Goal: Task Accomplishment & Management: Complete application form

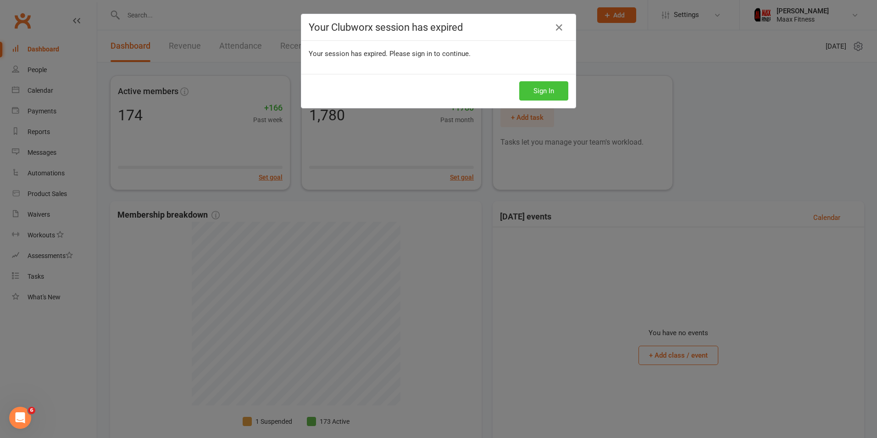
click at [547, 88] on button "Sign In" at bounding box center [543, 90] width 49 height 19
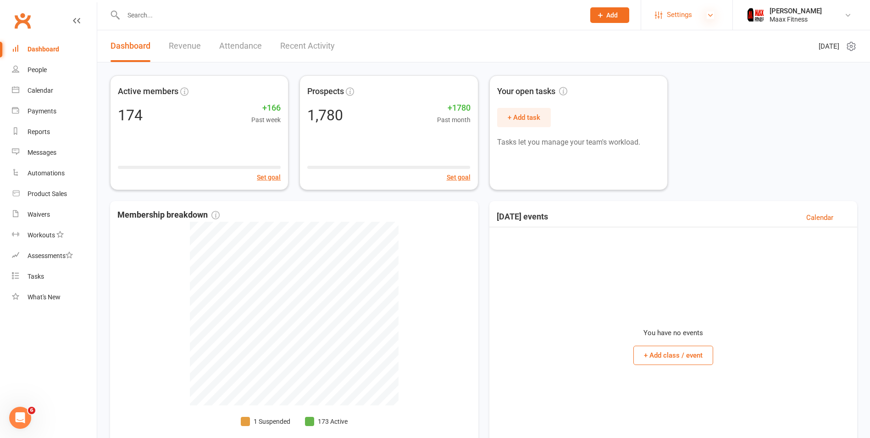
click at [709, 16] on icon at bounding box center [710, 14] width 7 height 7
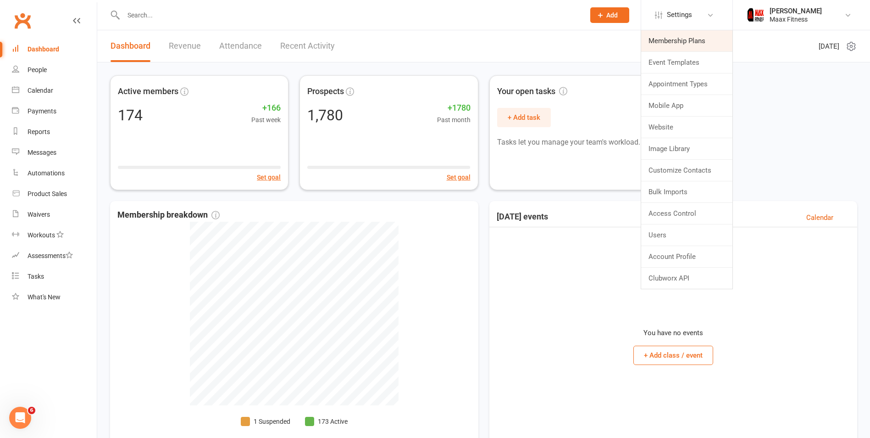
click at [684, 41] on link "Membership Plans" at bounding box center [686, 40] width 91 height 21
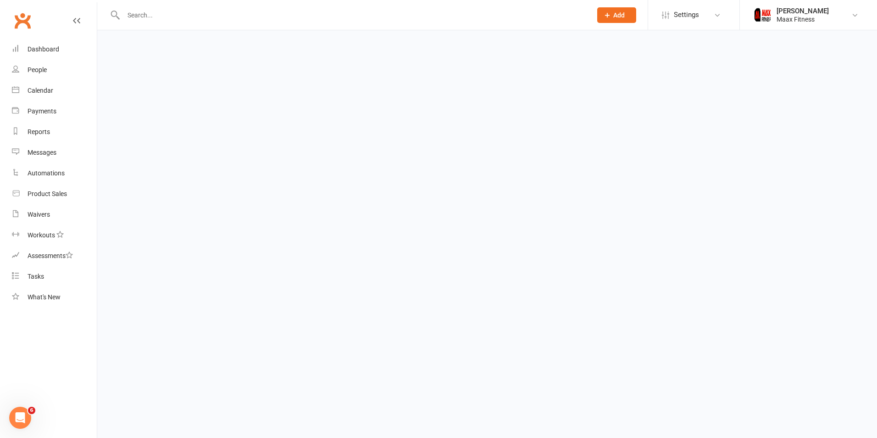
select select "100"
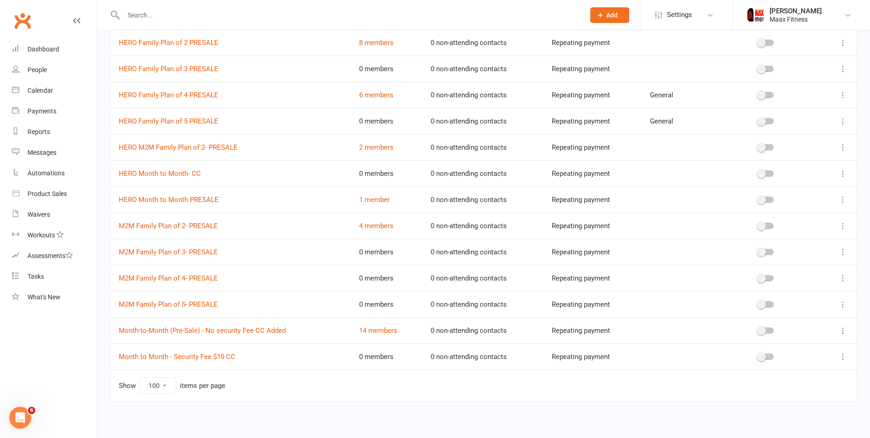
scroll to position [596, 0]
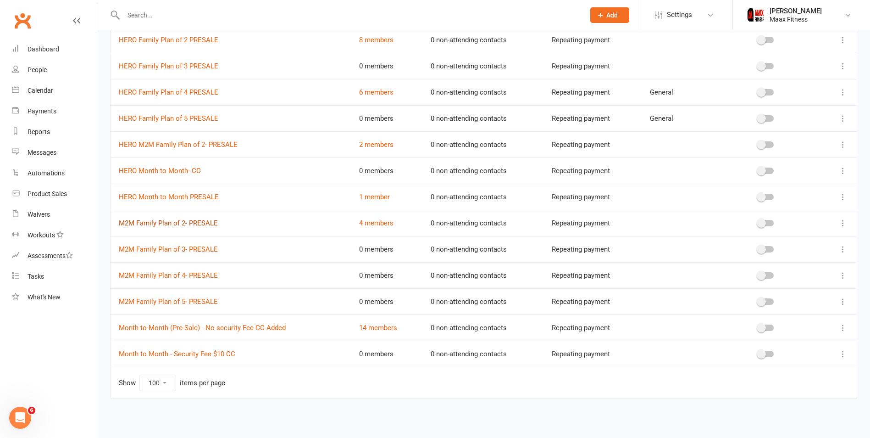
click at [188, 224] on link "M2M Family Plan of 2- PRESALE" at bounding box center [168, 223] width 99 height 8
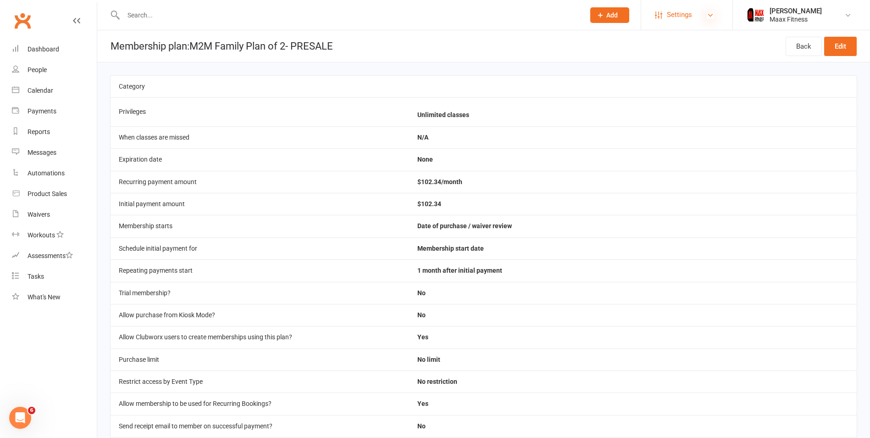
click at [712, 13] on icon at bounding box center [710, 14] width 7 height 7
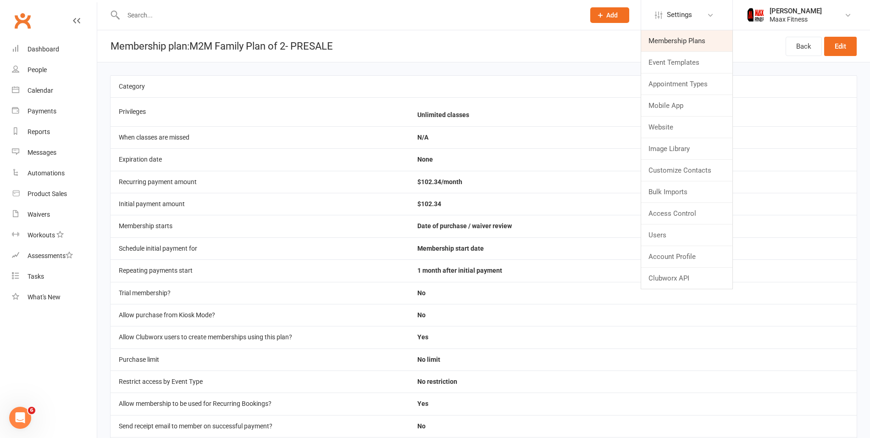
click at [692, 41] on link "Membership Plans" at bounding box center [686, 40] width 91 height 21
select select "100"
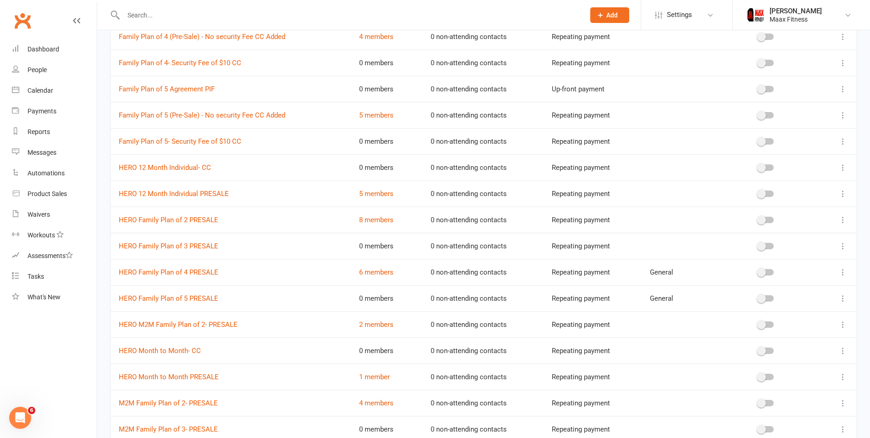
scroll to position [596, 0]
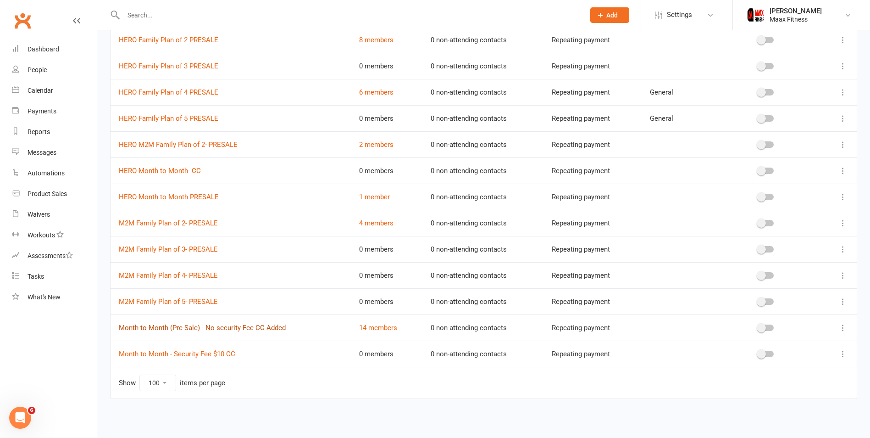
click at [209, 328] on link "Month-to-Month (Pre-Sale) - No security Fee CC Added" at bounding box center [202, 327] width 167 height 8
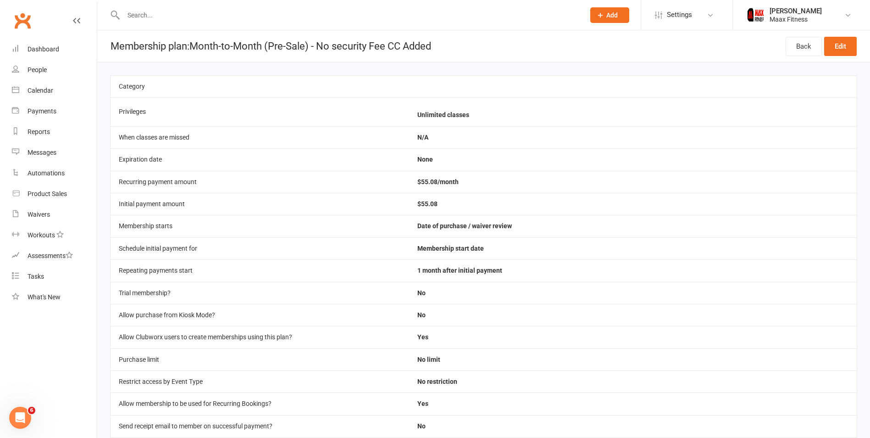
click at [555, 66] on main "Category Privileges Unlimited classes When classes are missed N/A Expiration da…" at bounding box center [483, 304] width 773 height 484
click at [606, 13] on span "Add" at bounding box center [611, 14] width 11 height 7
click at [614, 18] on span "Add" at bounding box center [611, 14] width 11 height 7
click at [597, 43] on link "Prospect" at bounding box center [600, 40] width 82 height 21
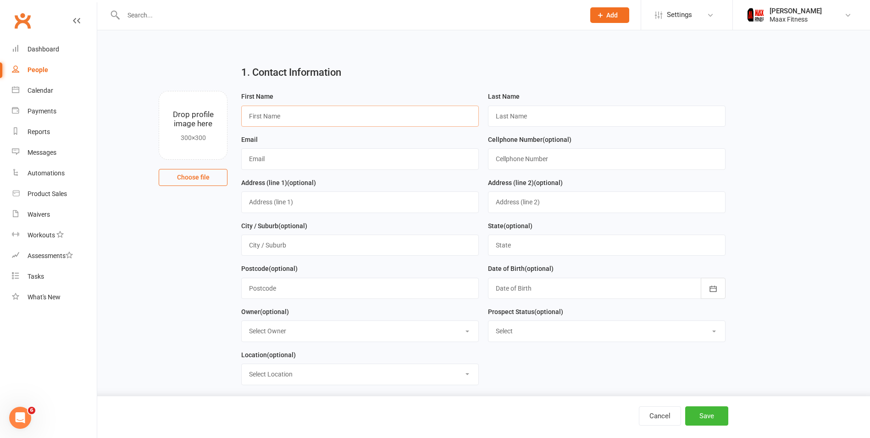
click at [340, 116] on input "text" at bounding box center [360, 116] width 238 height 21
type input "[PERSON_NAME]"
click at [293, 160] on input "text" at bounding box center [360, 158] width 238 height 21
type input "[EMAIL_ADDRESS][DOMAIN_NAME]"
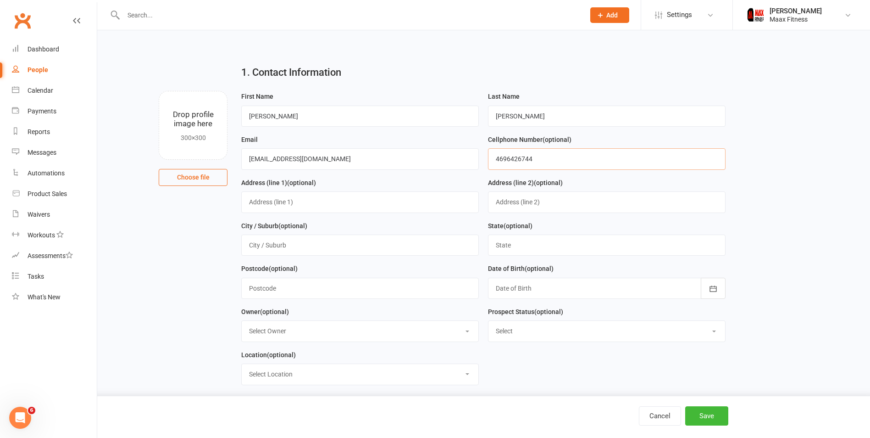
type input "4696426744"
type input "[STREET_ADDRESS]"
type input "[PERSON_NAME]"
type input "[US_STATE]"
type input "75161"
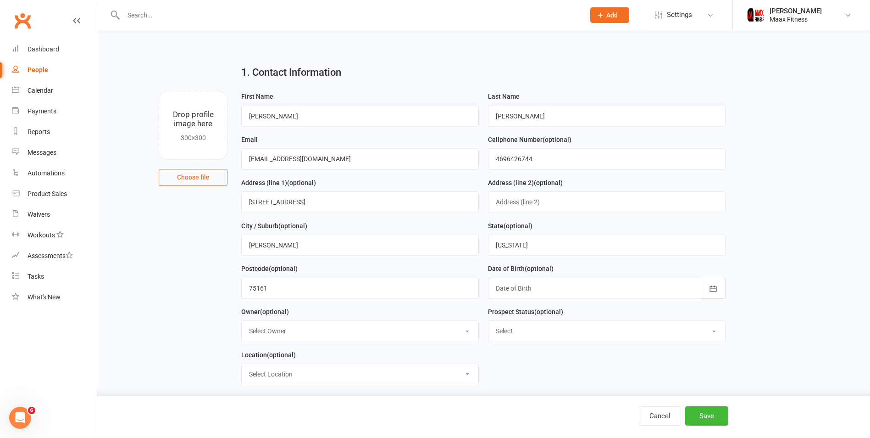
click at [425, 270] on div "Postcode (optional) 75161" at bounding box center [360, 281] width 238 height 36
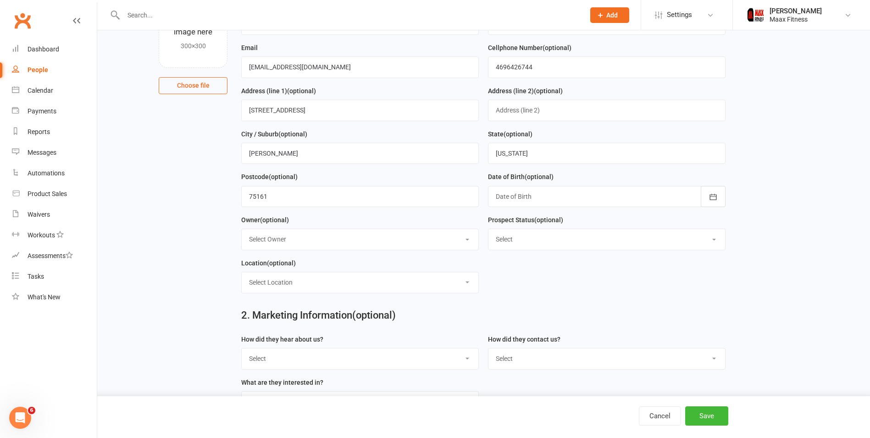
scroll to position [138, 0]
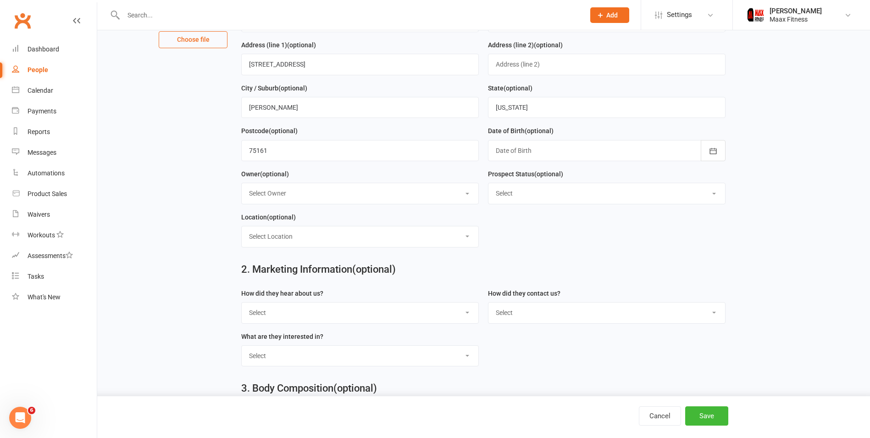
click at [665, 159] on div at bounding box center [607, 150] width 238 height 21
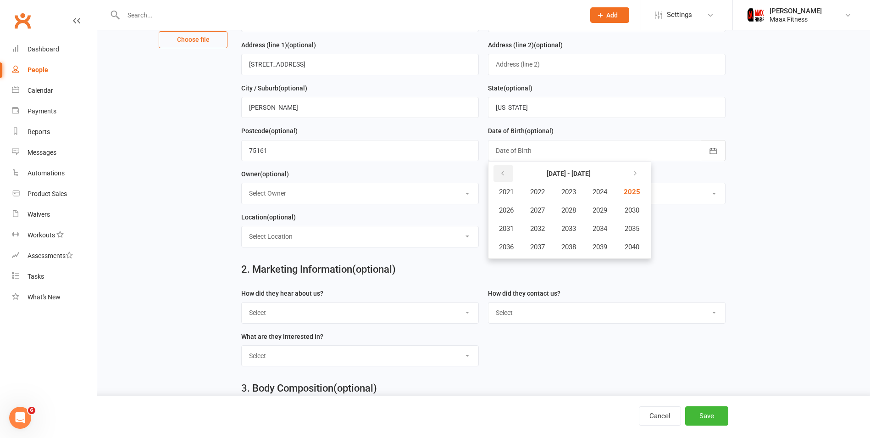
click at [508, 173] on button "button" at bounding box center [504, 173] width 20 height 17
click at [572, 250] on span "1998" at bounding box center [569, 247] width 15 height 8
click at [560, 228] on span "August" at bounding box center [556, 228] width 22 height 8
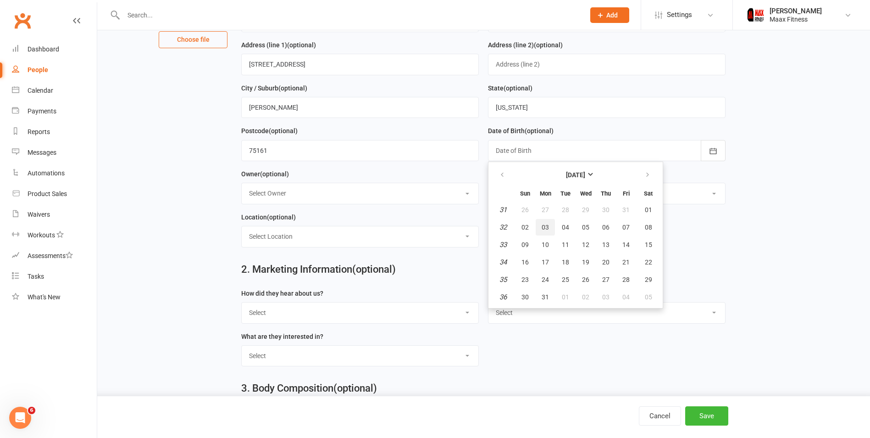
click at [547, 228] on span "03" at bounding box center [545, 226] width 7 height 7
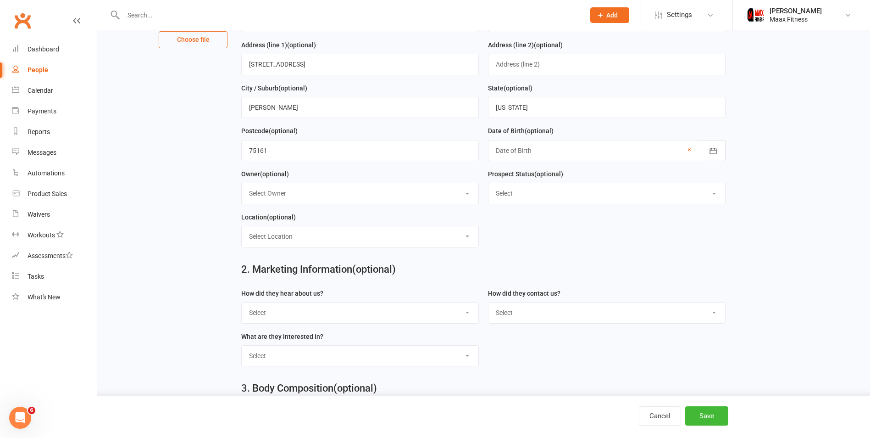
type input "[DATE]"
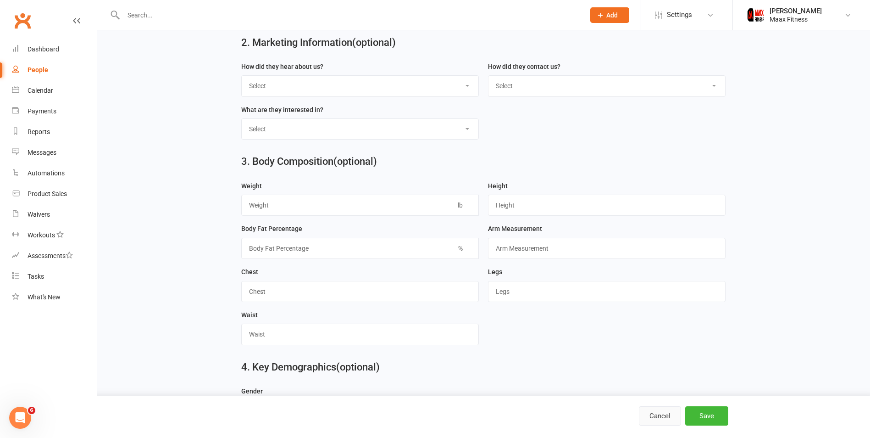
scroll to position [367, 0]
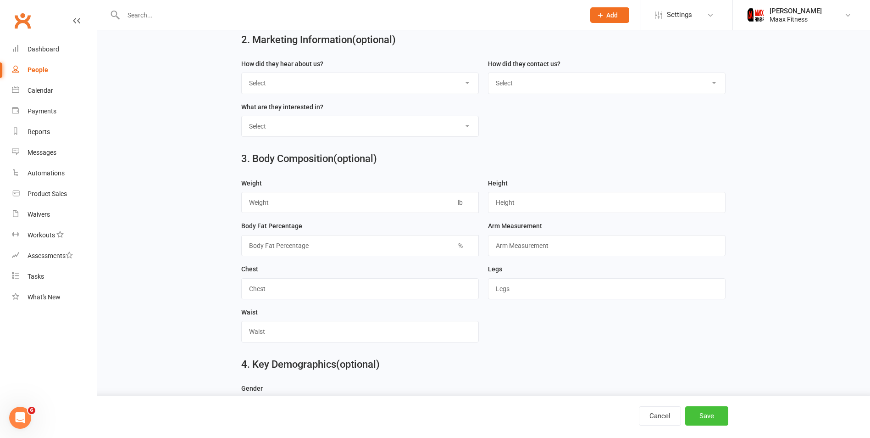
click at [712, 417] on button "Save" at bounding box center [706, 415] width 43 height 19
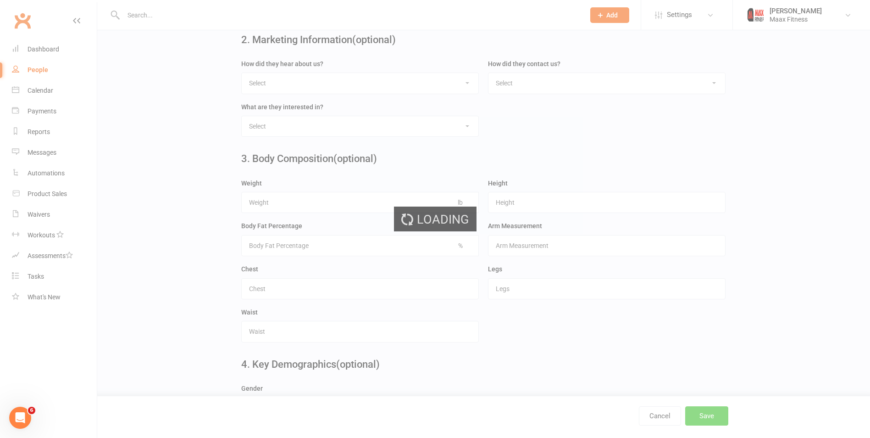
scroll to position [0, 0]
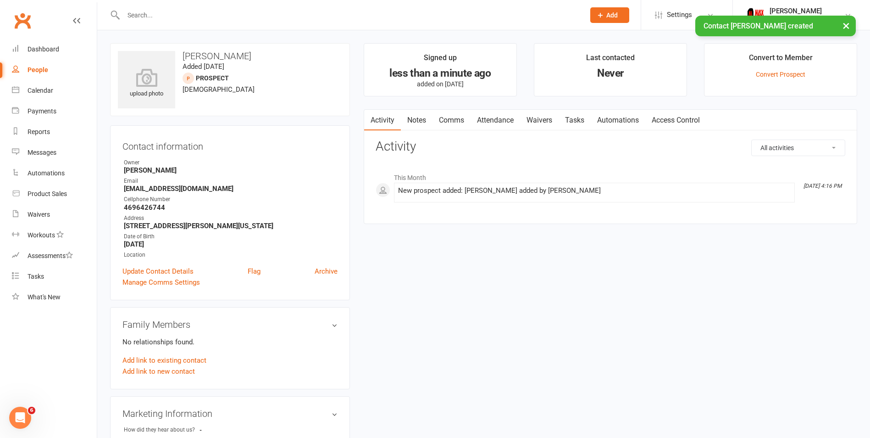
click at [546, 118] on link "Waivers" at bounding box center [539, 120] width 39 height 21
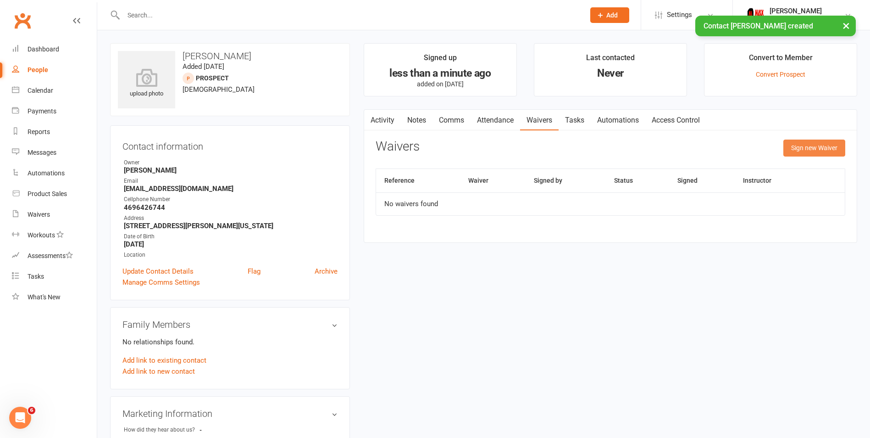
click at [826, 148] on button "Sign new Waiver" at bounding box center [815, 147] width 62 height 17
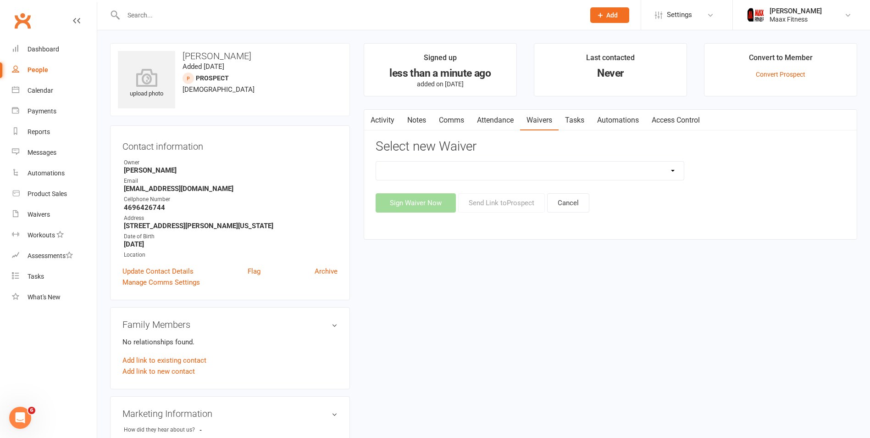
click at [664, 170] on select "12 Month Individual Membership 12 Month PRESALE Membership 1 Month Membership O…" at bounding box center [530, 170] width 308 height 18
select select "15038"
click at [376, 161] on select "12 Month Individual Membership 12 Month PRESALE Membership 1 Month Membership O…" at bounding box center [530, 170] width 308 height 18
click at [426, 200] on button "Sign Waiver Now" at bounding box center [416, 202] width 80 height 19
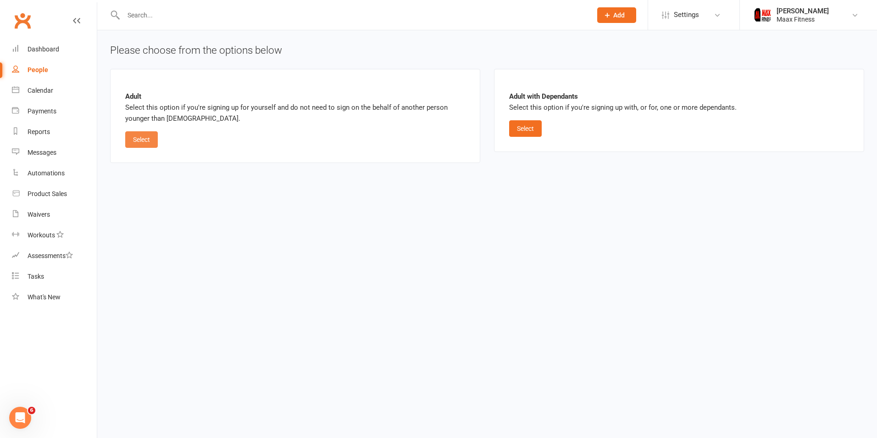
click at [141, 140] on button "Select" at bounding box center [141, 139] width 33 height 17
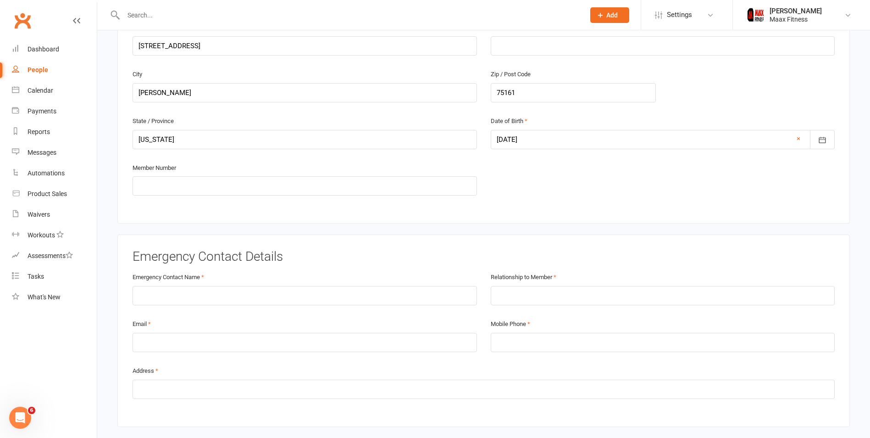
scroll to position [367, 0]
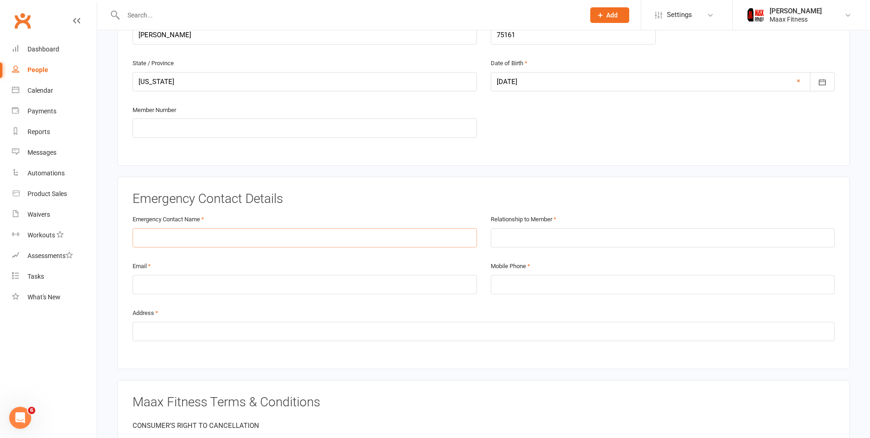
click at [328, 235] on input "text" at bounding box center [305, 237] width 345 height 19
type input "[PERSON_NAME]"
type input "Husband"
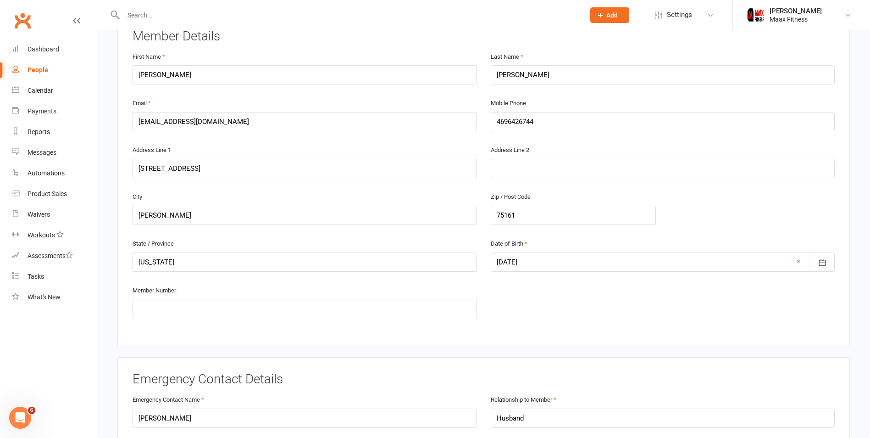
scroll to position [184, 0]
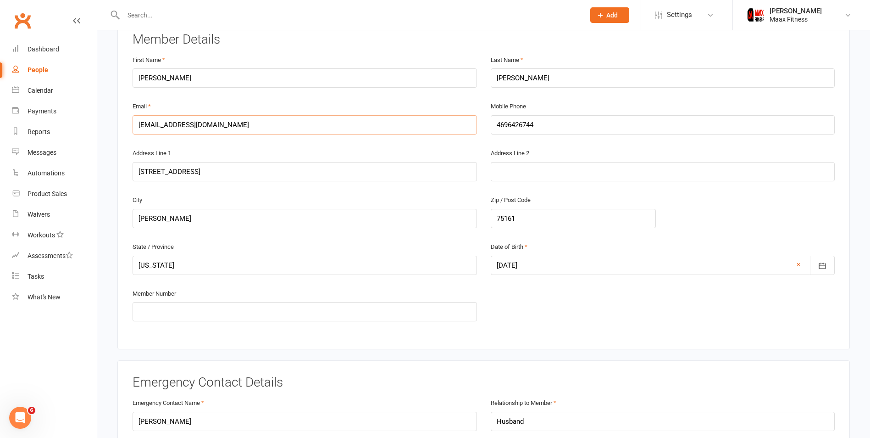
drag, startPoint x: 240, startPoint y: 124, endPoint x: 124, endPoint y: 122, distance: 115.6
click at [124, 122] on div "Member Details First Name [PERSON_NAME] Last Name [PERSON_NAME] Email [EMAIL_AD…" at bounding box center [483, 183] width 733 height 332
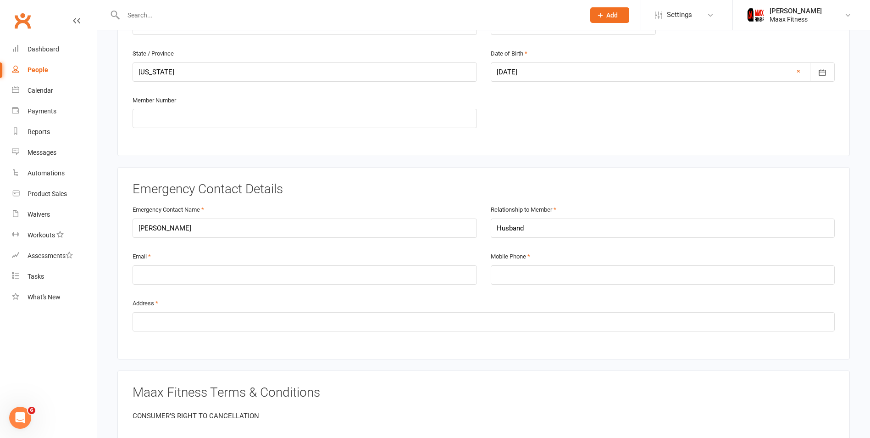
scroll to position [413, 0]
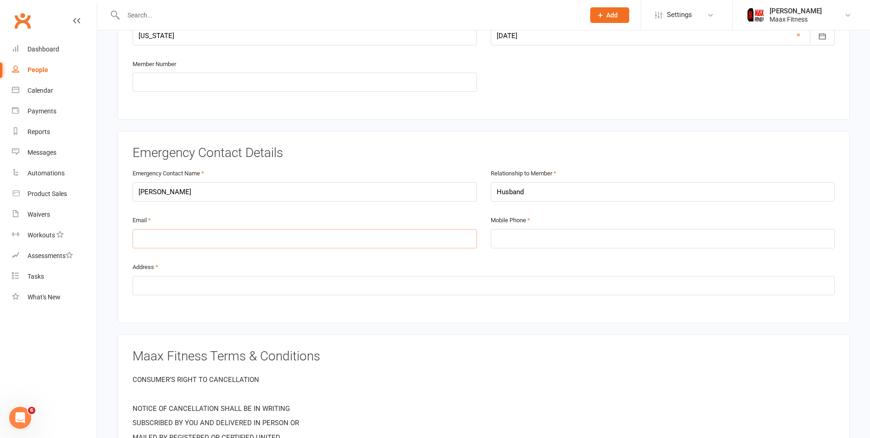
click at [157, 243] on input "email" at bounding box center [305, 238] width 345 height 19
paste input "[EMAIL_ADDRESS][DOMAIN_NAME]"
type input "[EMAIL_ADDRESS][DOMAIN_NAME]"
click at [540, 242] on input "tel" at bounding box center [663, 238] width 345 height 19
type input "4696717163"
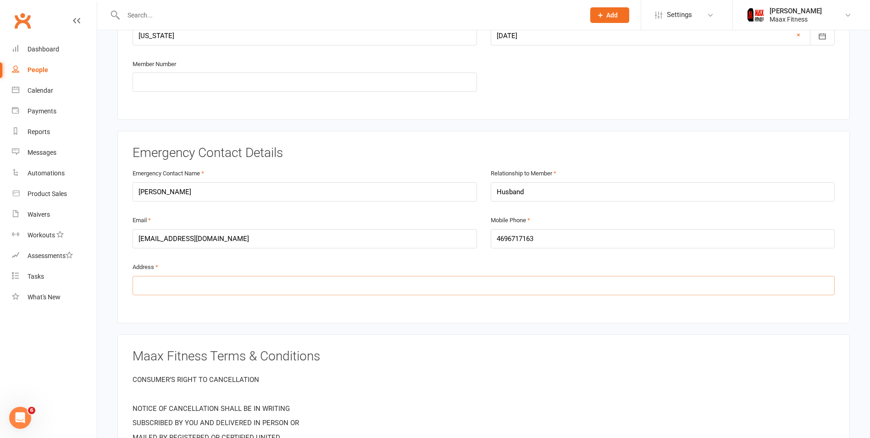
drag, startPoint x: 467, startPoint y: 285, endPoint x: 444, endPoint y: 276, distance: 24.7
click at [467, 284] on input "text" at bounding box center [484, 285] width 702 height 19
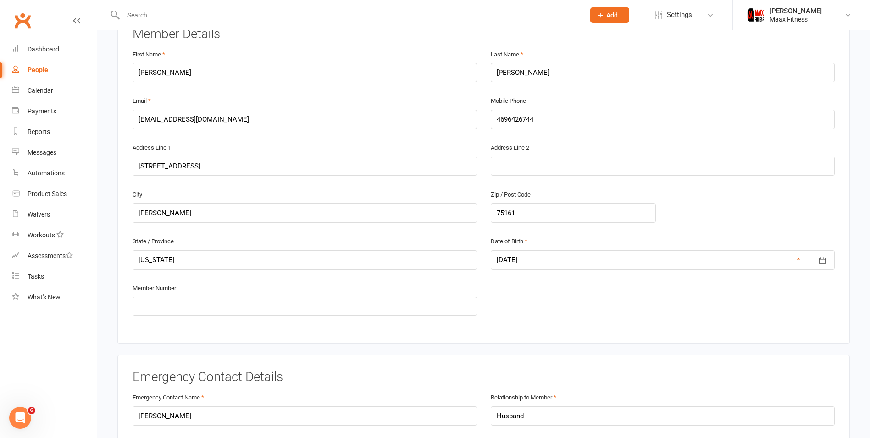
scroll to position [184, 0]
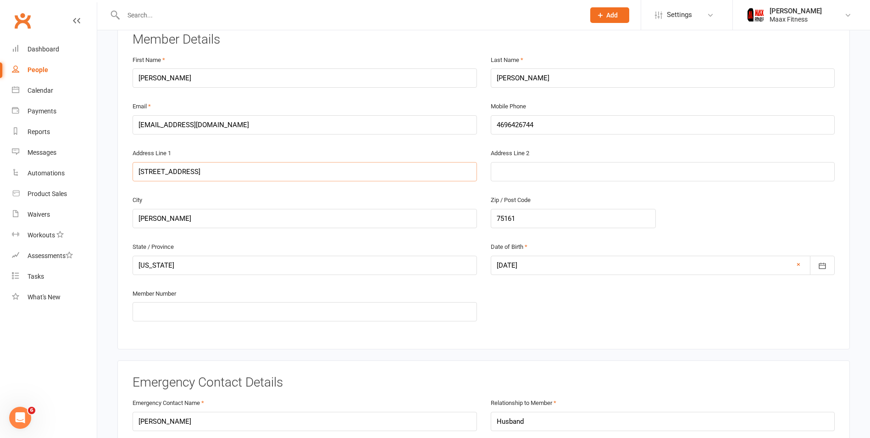
drag, startPoint x: 218, startPoint y: 172, endPoint x: 132, endPoint y: 171, distance: 86.3
click at [132, 171] on div "Address Line 1 [STREET_ADDRESS]" at bounding box center [305, 170] width 358 height 47
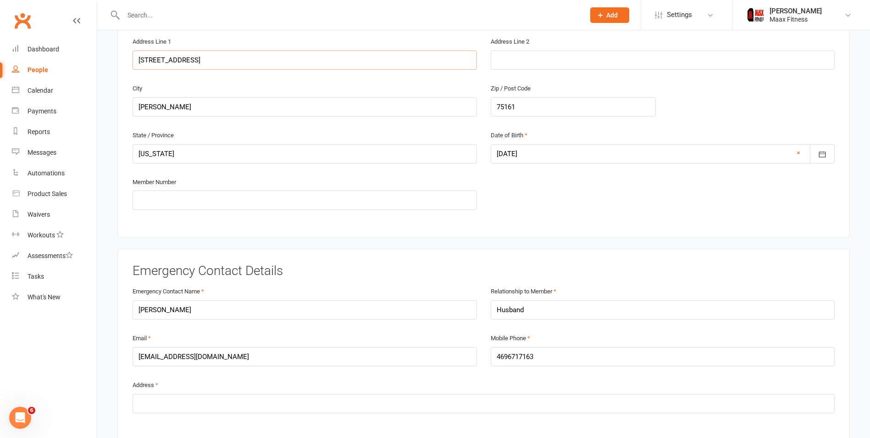
scroll to position [367, 0]
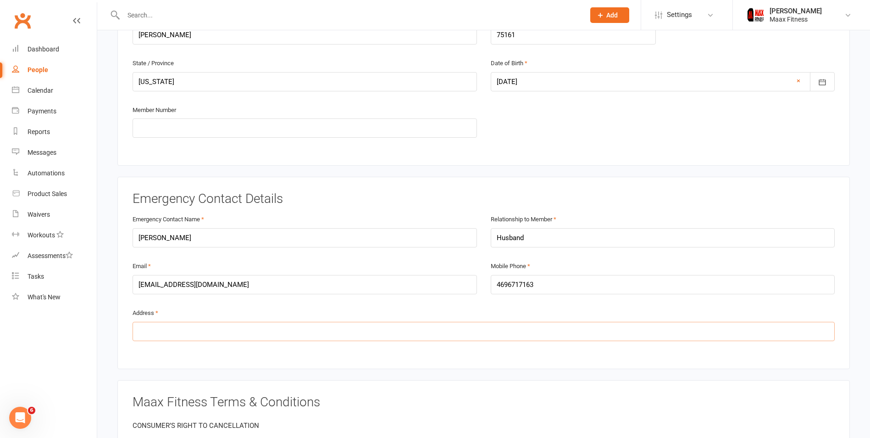
click at [198, 326] on input "text" at bounding box center [484, 331] width 702 height 19
paste input "[STREET_ADDRESS]"
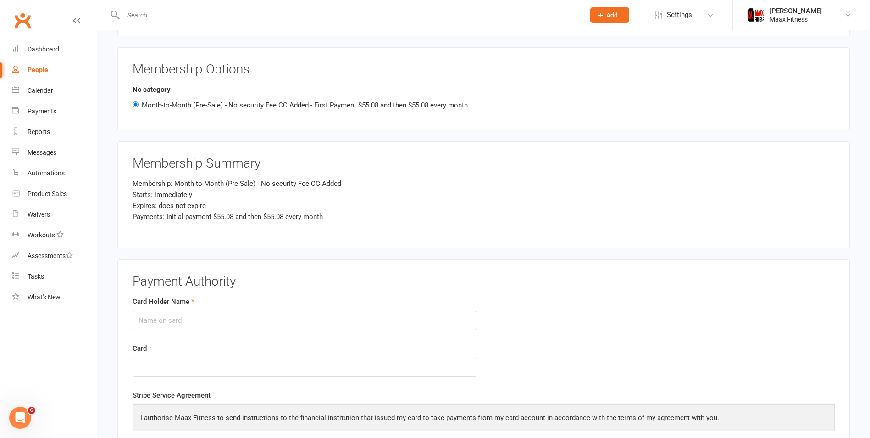
scroll to position [1009, 0]
type input "[STREET_ADDRESS][PERSON_NAME]"
click at [222, 321] on input "Card Holder Name" at bounding box center [305, 319] width 345 height 19
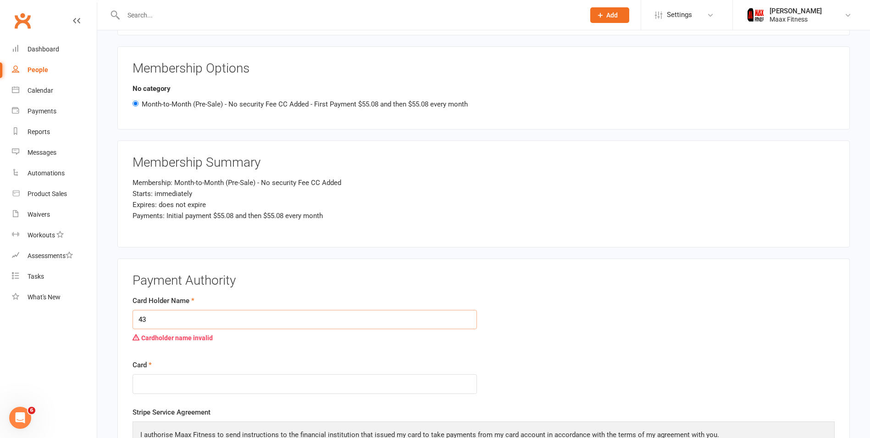
type input "4"
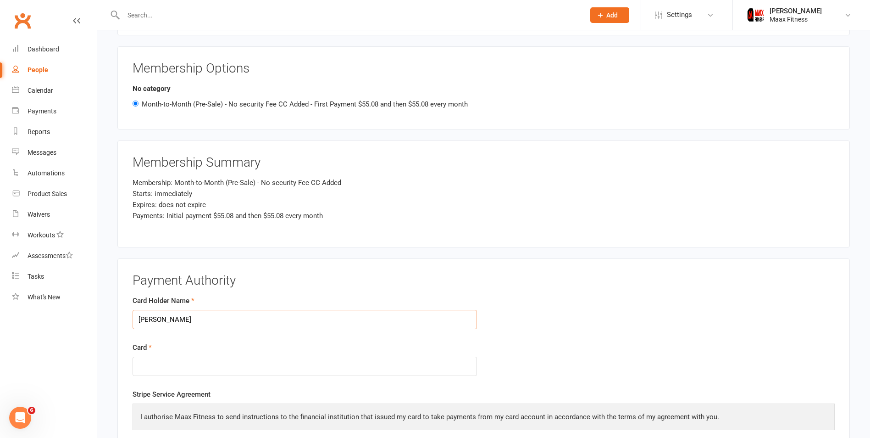
type input "[PERSON_NAME]"
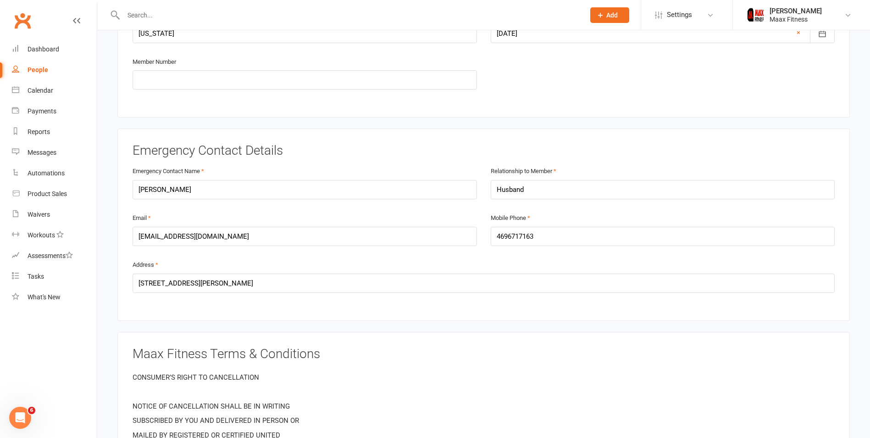
scroll to position [413, 0]
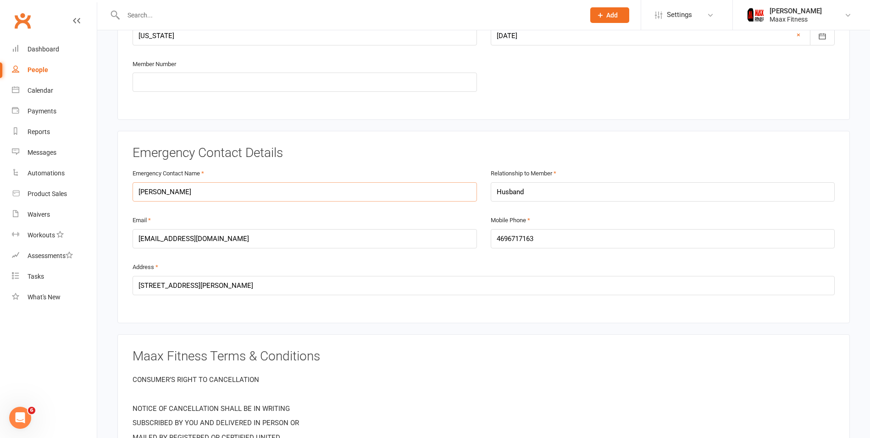
click at [158, 191] on input "[PERSON_NAME]" at bounding box center [305, 191] width 345 height 19
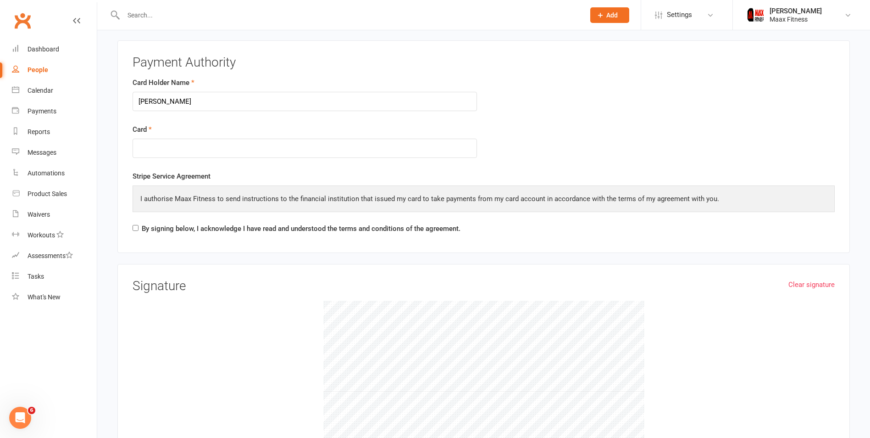
scroll to position [1147, 0]
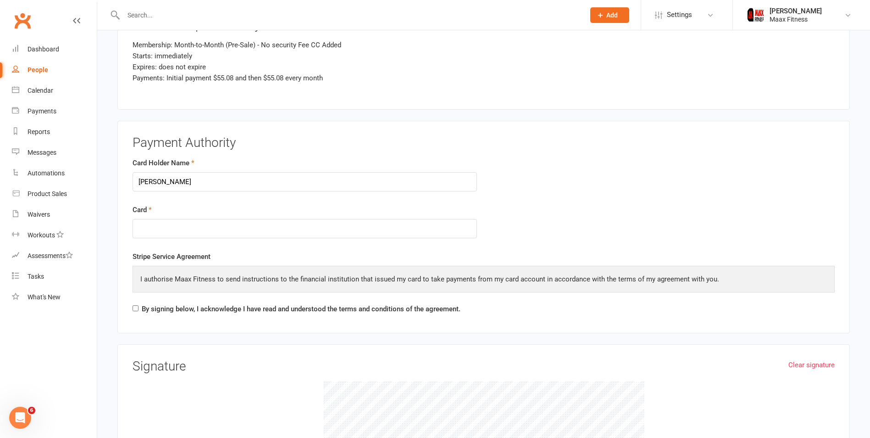
type input "[PERSON_NAME]"
click at [136, 307] on input "By signing below, I acknowledge I have read and understood the terms and condit…" at bounding box center [136, 308] width 6 height 6
checkbox input "true"
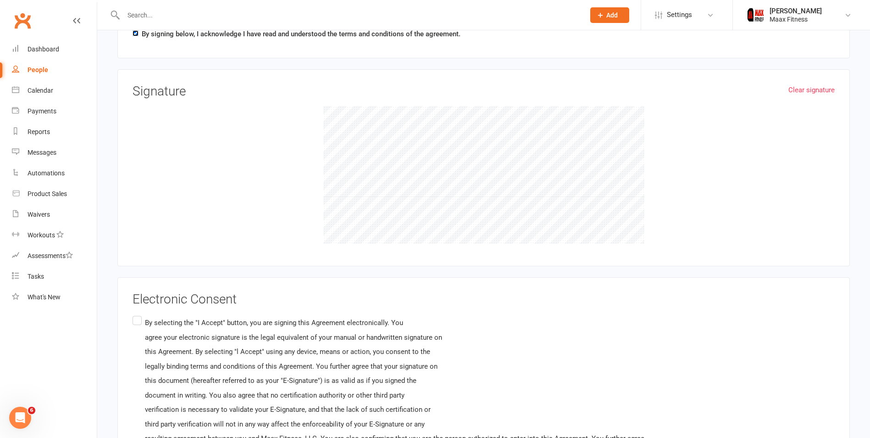
scroll to position [1422, 0]
click at [134, 322] on label "By selecting the "I Accept" button, you are signing this Agreement electronical…" at bounding box center [389, 401] width 512 height 177
click at [134, 313] on input "By selecting the "I Accept" button, you are signing this Agreement electronical…" at bounding box center [136, 313] width 6 height 0
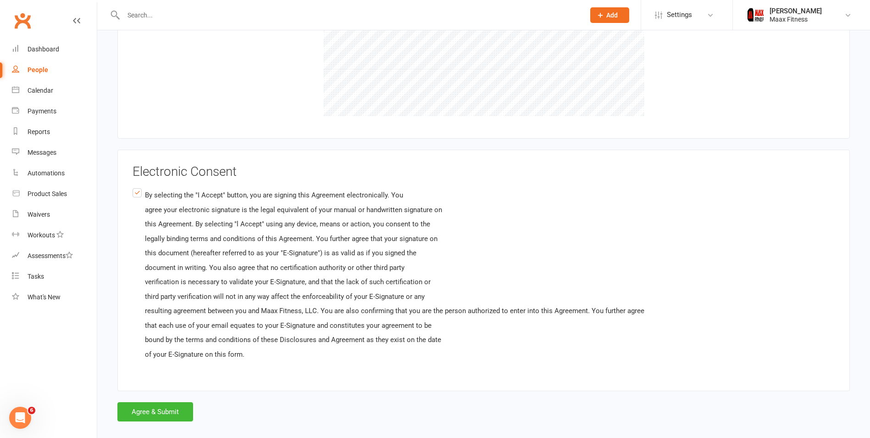
scroll to position [1561, 0]
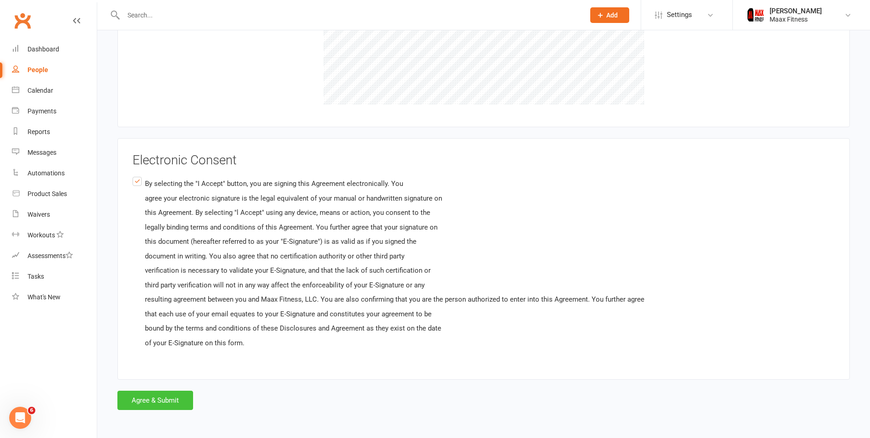
click at [160, 397] on button "Agree & Submit" at bounding box center [155, 399] width 76 height 19
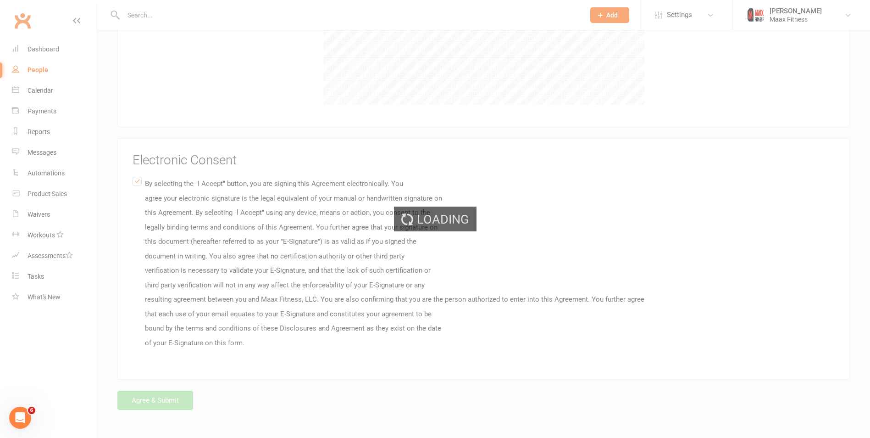
scroll to position [0, 0]
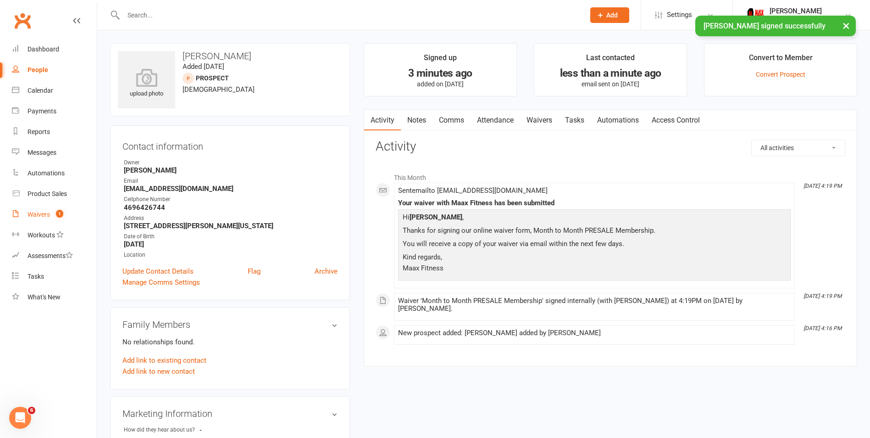
drag, startPoint x: 49, startPoint y: 216, endPoint x: 54, endPoint y: 212, distance: 5.6
click at [49, 216] on div "Waivers" at bounding box center [39, 214] width 22 height 7
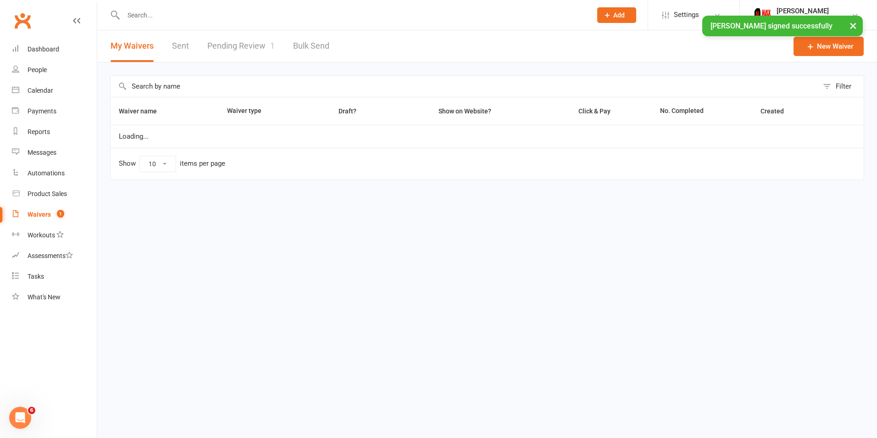
select select "25"
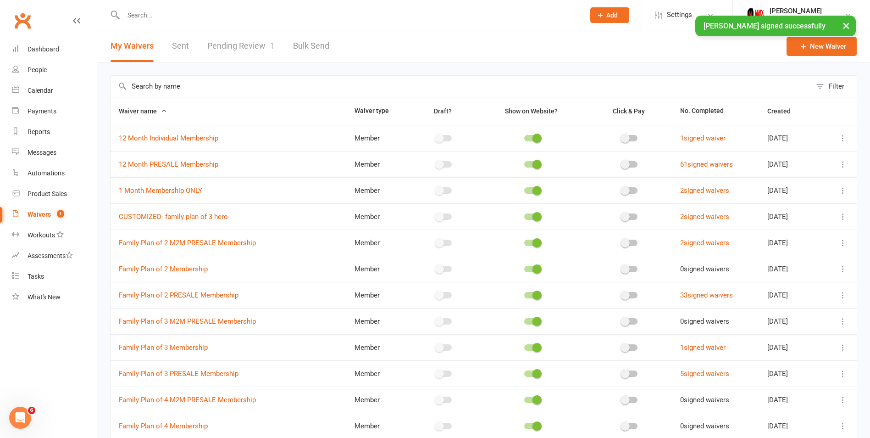
click at [226, 46] on link "Pending Review 1" at bounding box center [240, 46] width 67 height 32
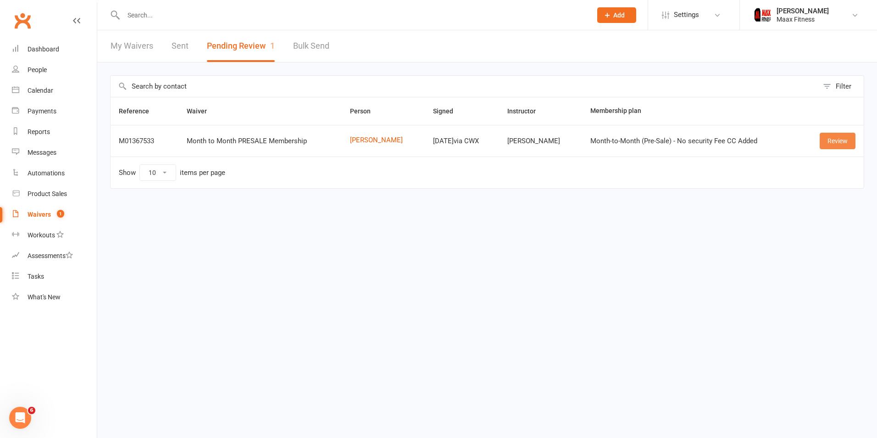
click at [844, 137] on link "Review" at bounding box center [838, 141] width 36 height 17
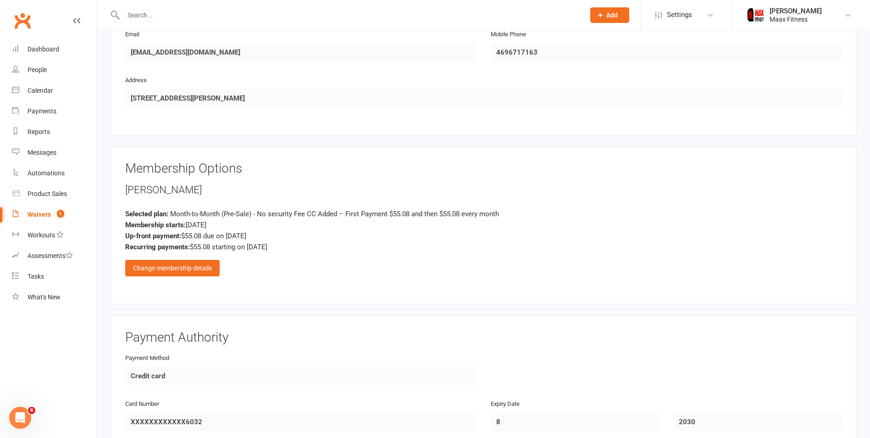
scroll to position [807, 0]
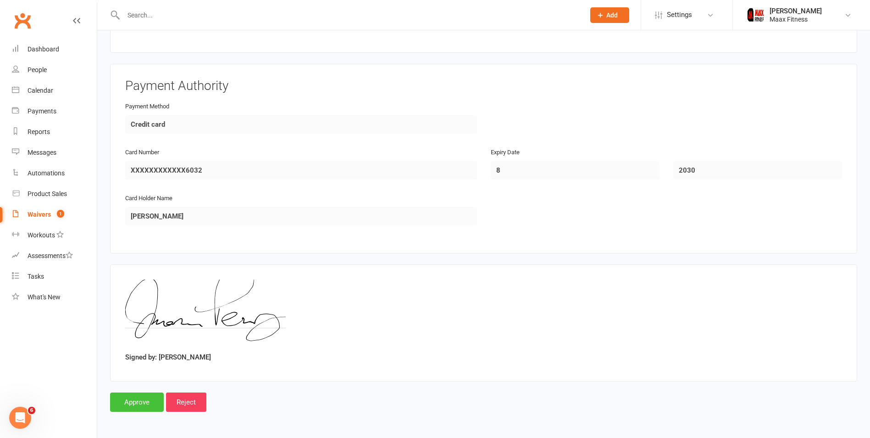
click at [154, 401] on input "Approve" at bounding box center [137, 401] width 54 height 19
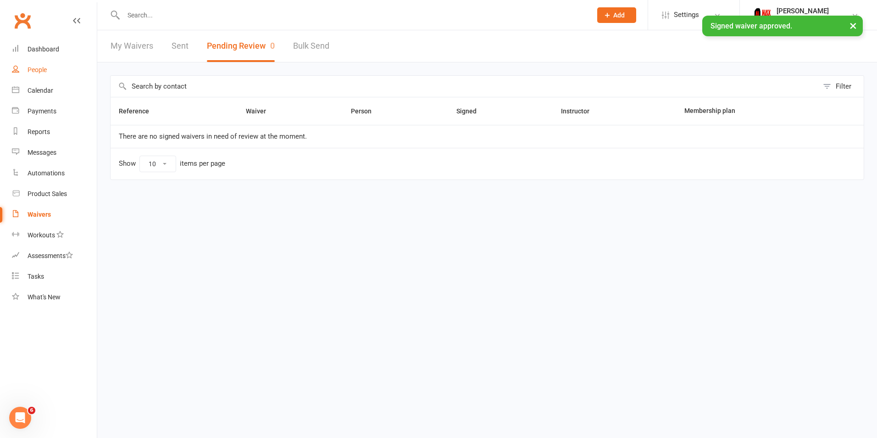
click at [44, 72] on div "People" at bounding box center [37, 69] width 19 height 7
select select "100"
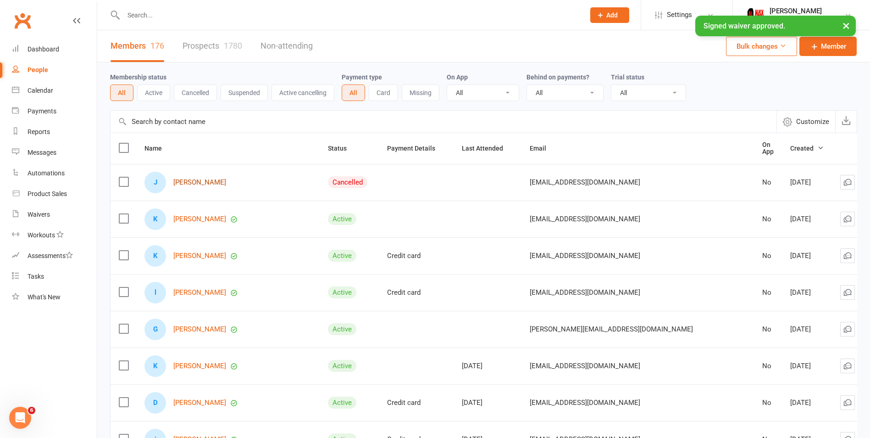
click at [189, 180] on link "[PERSON_NAME]" at bounding box center [199, 182] width 53 height 8
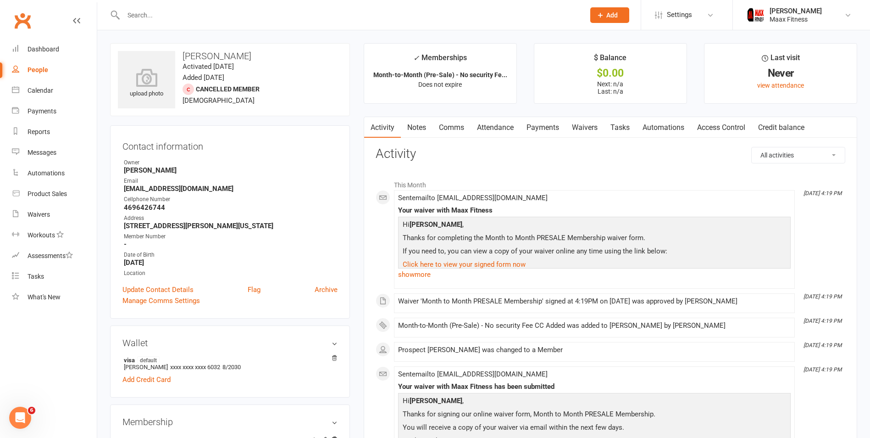
click at [717, 129] on link "Access Control" at bounding box center [721, 127] width 61 height 21
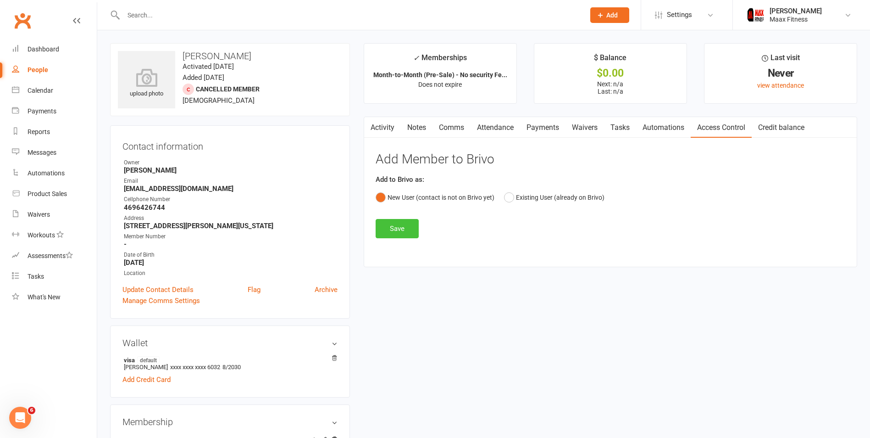
click at [401, 231] on button "Save" at bounding box center [397, 228] width 43 height 19
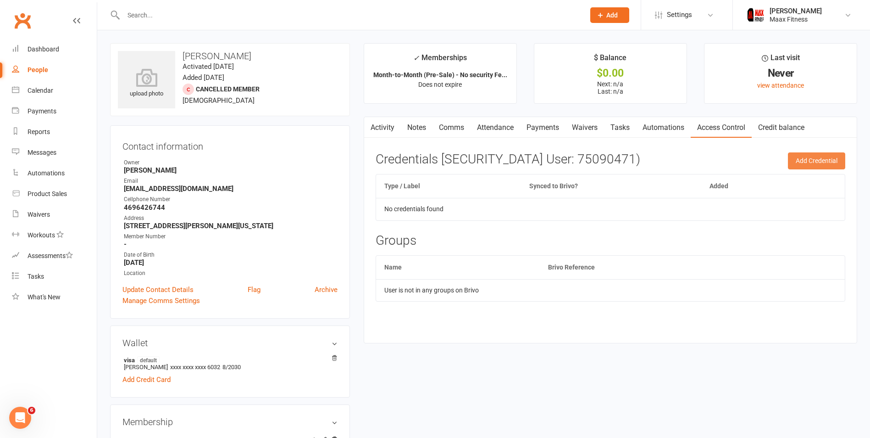
click at [822, 164] on button "Add Credential" at bounding box center [816, 160] width 57 height 17
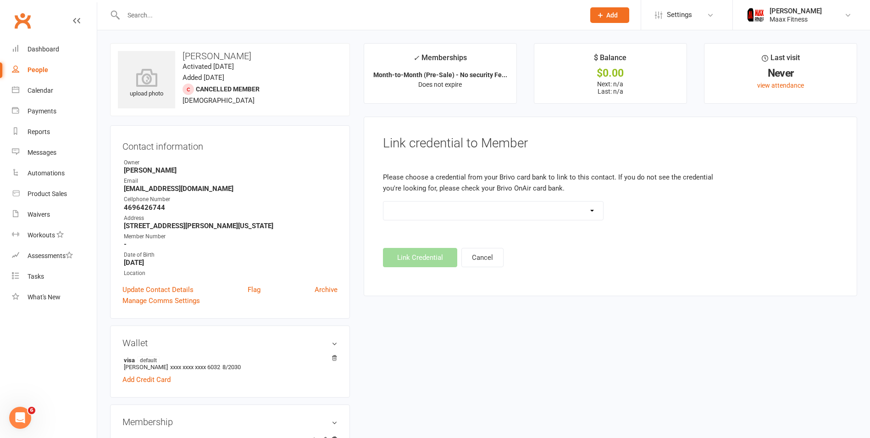
click at [493, 213] on select at bounding box center [494, 210] width 220 height 18
drag, startPoint x: 526, startPoint y: 258, endPoint x: 482, endPoint y: 266, distance: 45.1
click at [526, 259] on footer "Link Credential Cancel" at bounding box center [610, 257] width 455 height 19
click at [41, 69] on div "People" at bounding box center [38, 69] width 21 height 7
select select "100"
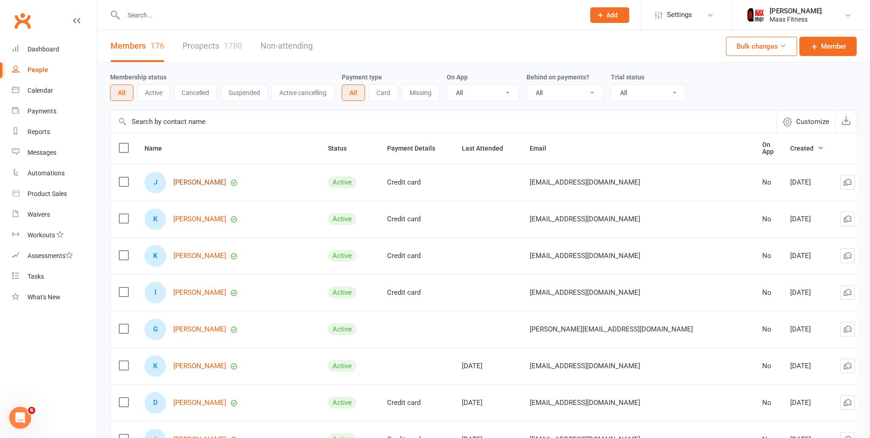
click at [200, 179] on link "[PERSON_NAME]" at bounding box center [199, 182] width 53 height 8
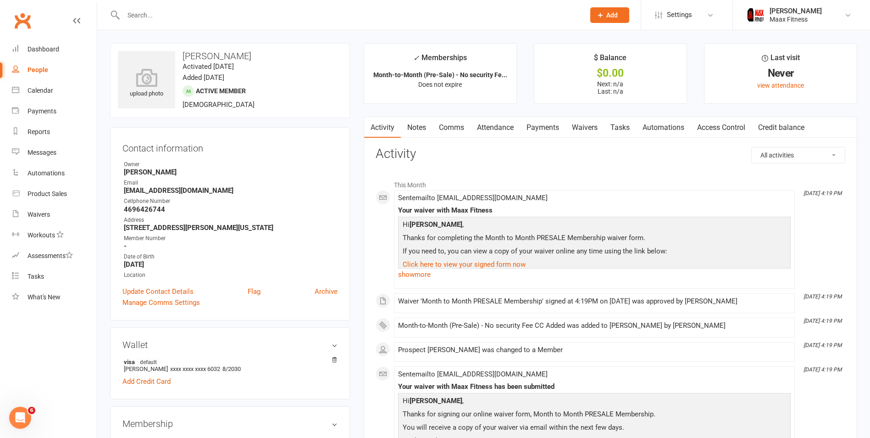
click at [546, 128] on link "Payments" at bounding box center [542, 127] width 45 height 21
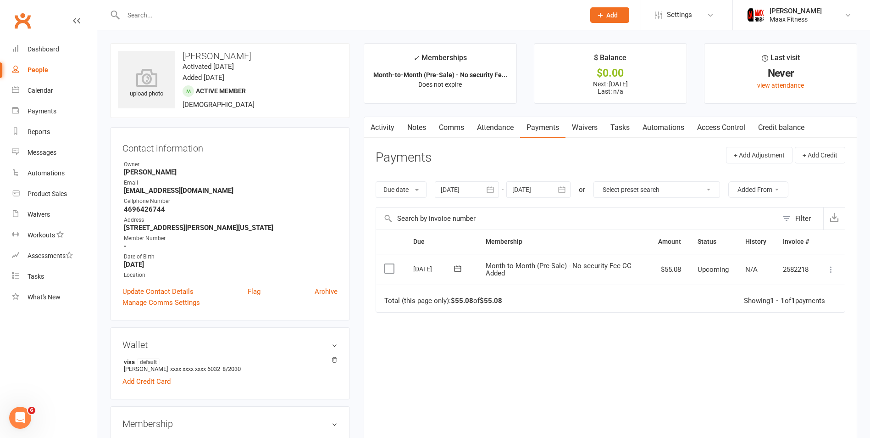
click at [830, 269] on icon at bounding box center [831, 269] width 9 height 9
click at [792, 307] on link "Mark as Paid (POS)" at bounding box center [791, 305] width 91 height 18
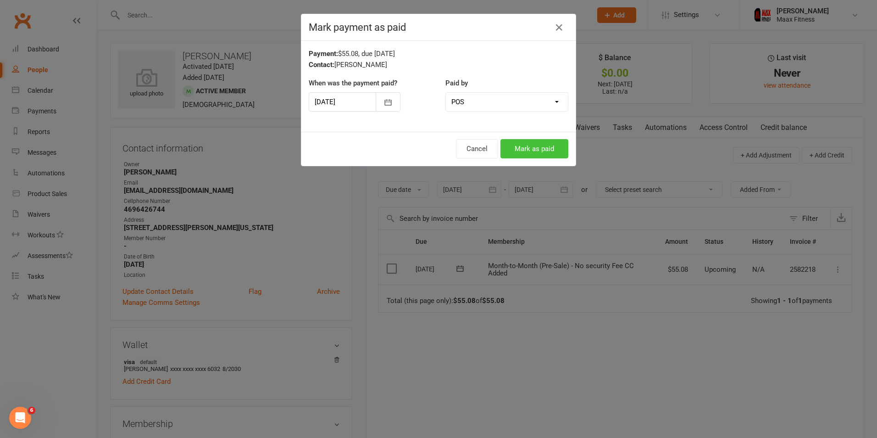
click at [525, 152] on button "Mark as paid" at bounding box center [535, 148] width 68 height 19
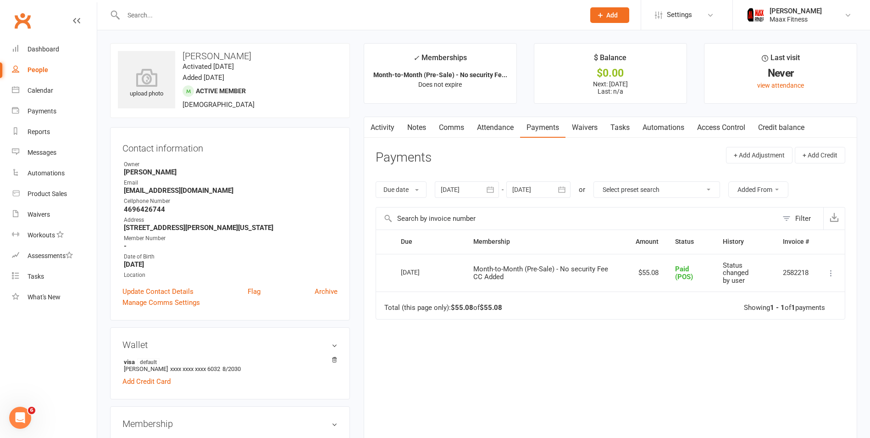
click at [43, 67] on div "People" at bounding box center [38, 69] width 21 height 7
select select "100"
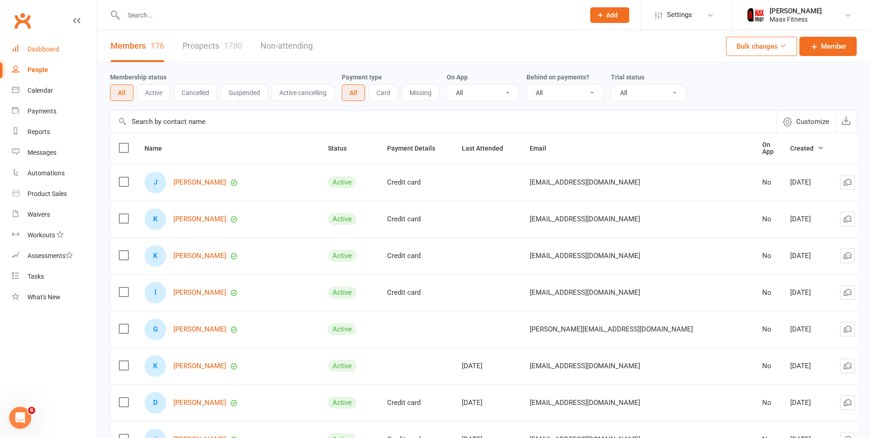
click at [50, 51] on div "Dashboard" at bounding box center [44, 48] width 32 height 7
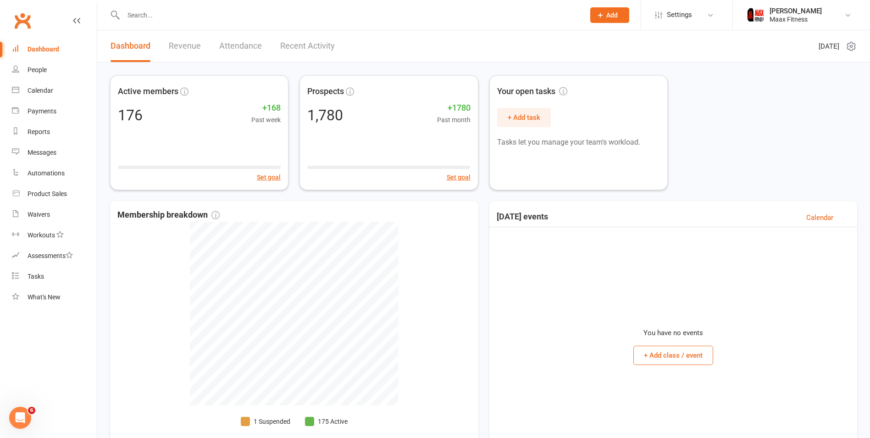
click at [193, 45] on link "Revenue" at bounding box center [185, 46] width 32 height 32
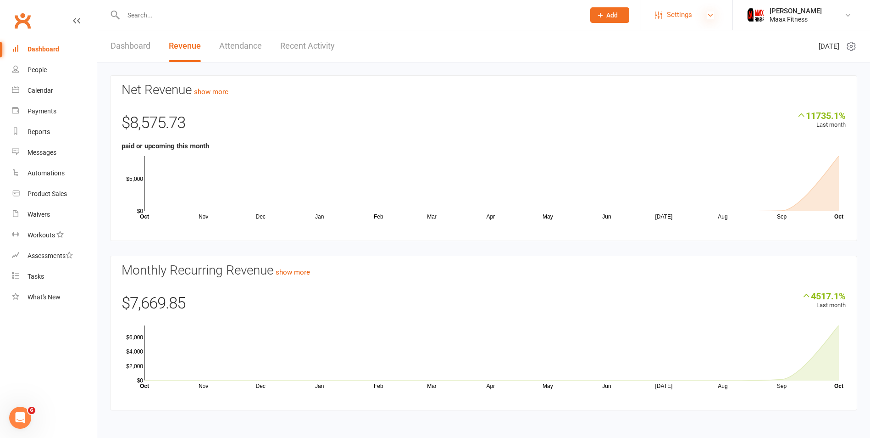
click at [709, 12] on icon at bounding box center [710, 14] width 7 height 7
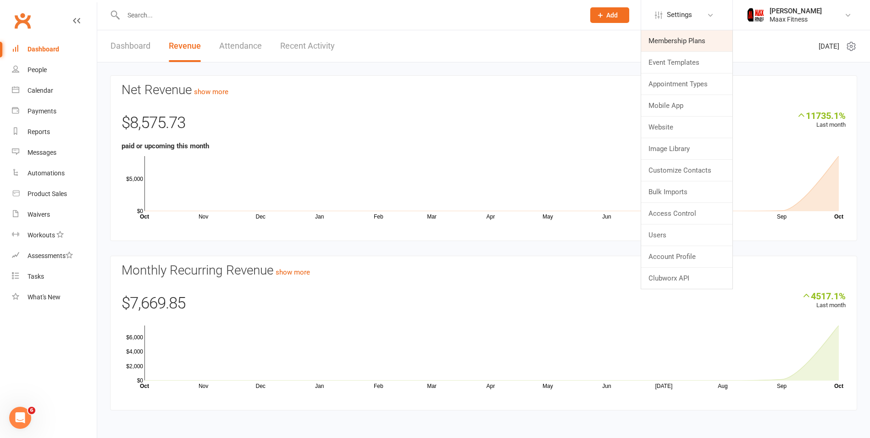
click at [688, 43] on link "Membership Plans" at bounding box center [686, 40] width 91 height 21
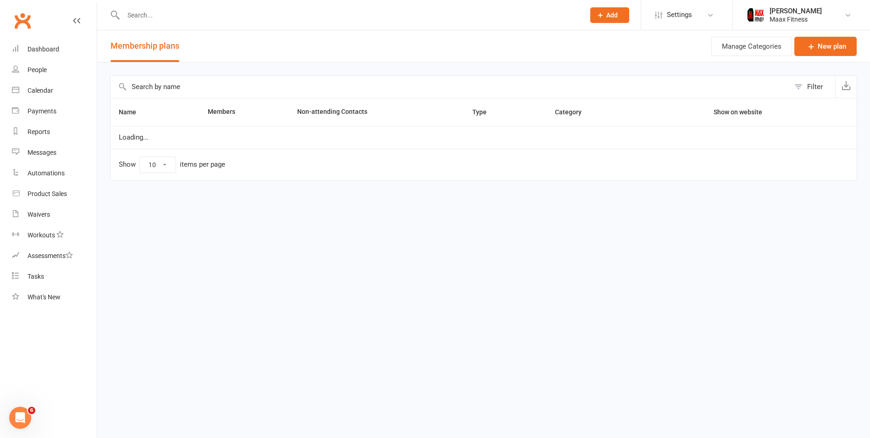
select select "100"
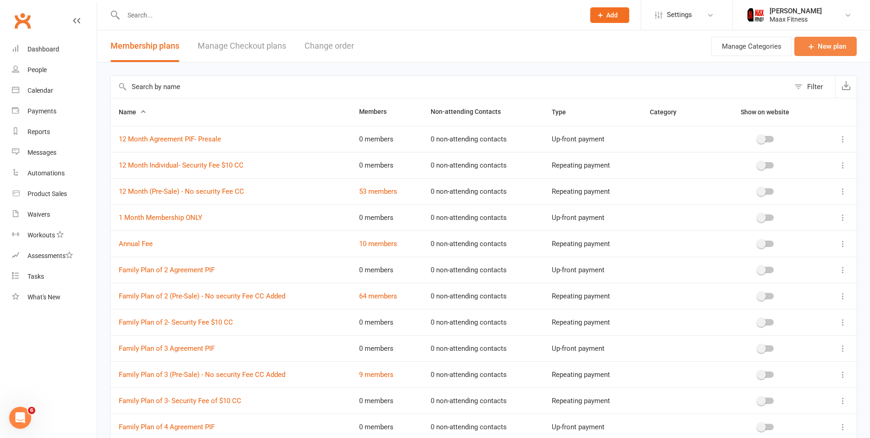
click at [846, 44] on link "New plan" at bounding box center [826, 46] width 62 height 19
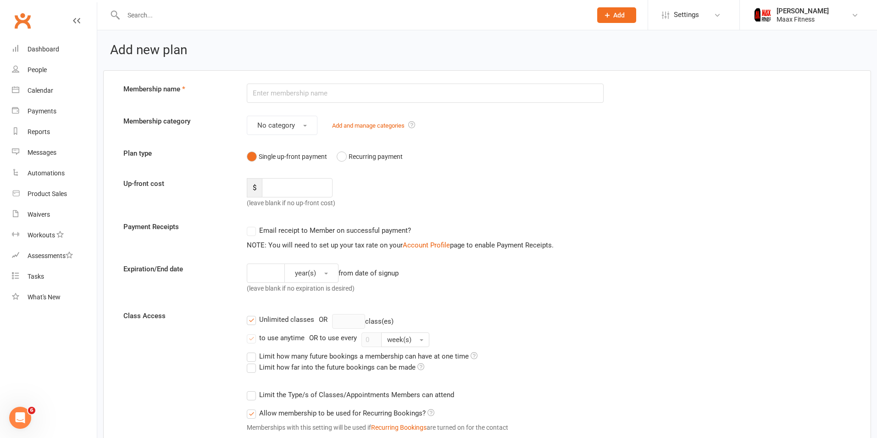
select select "100"
